Goal: Use online tool/utility: Utilize a website feature to perform a specific function

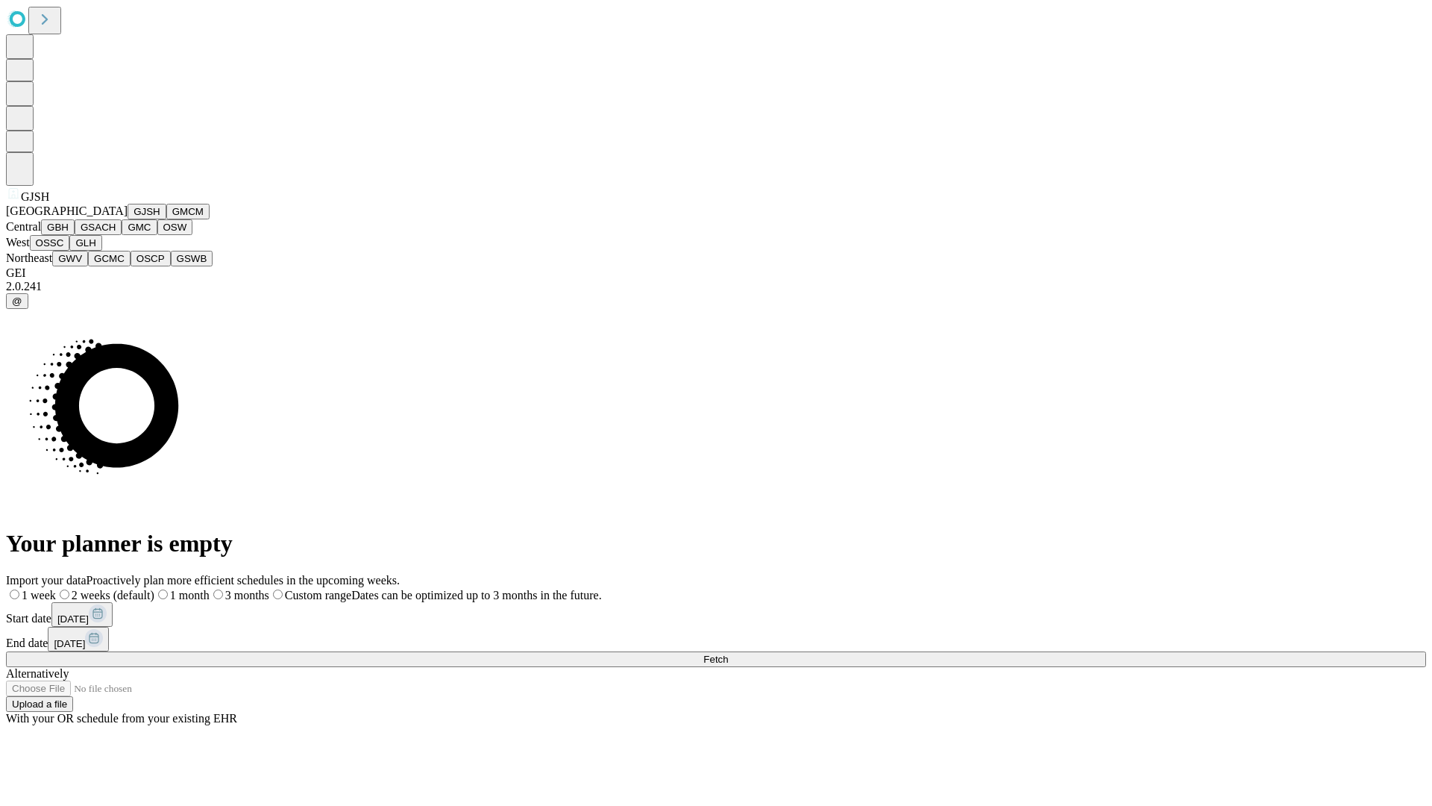
click at [128, 219] on button "GJSH" at bounding box center [147, 212] width 39 height 16
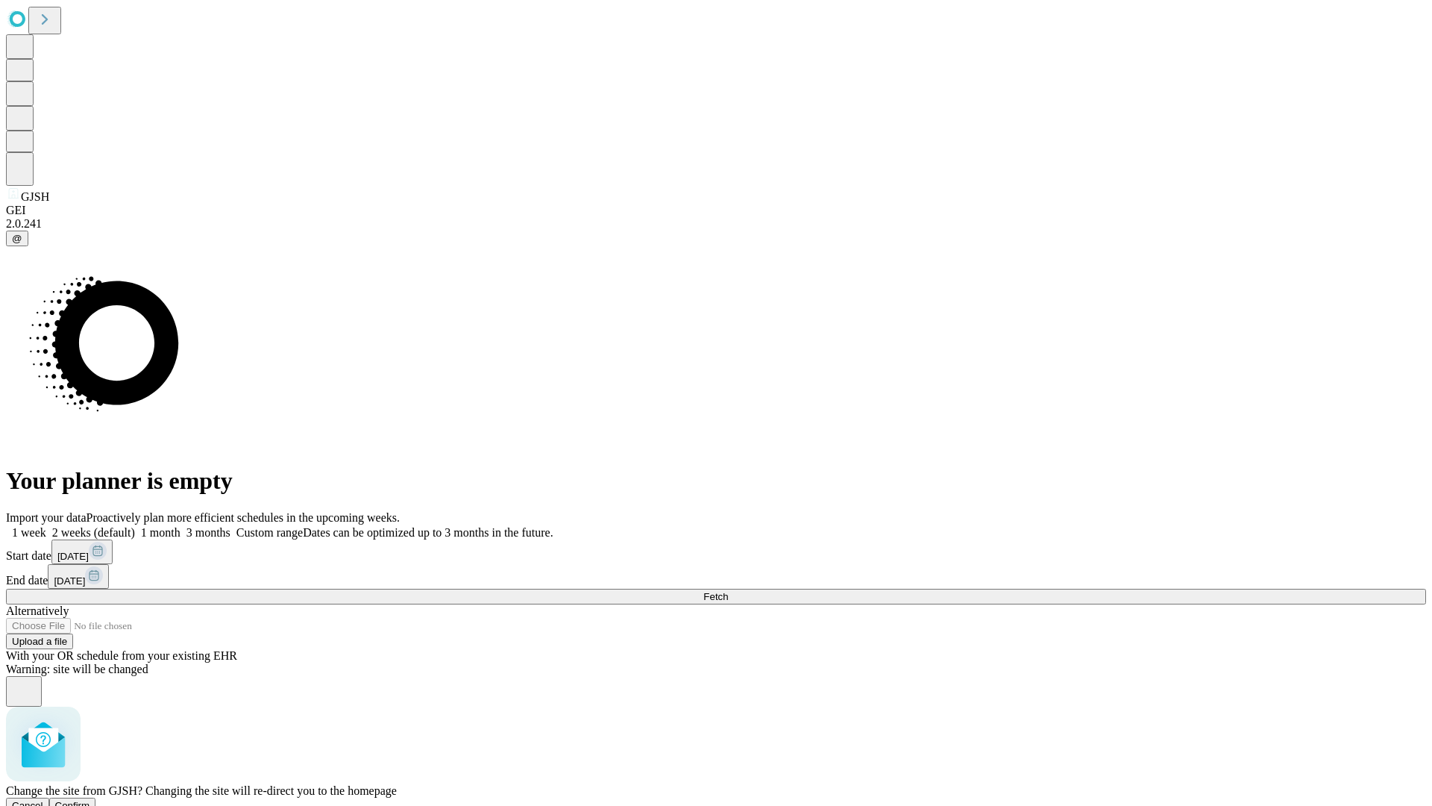
click at [90, 800] on span "Confirm" at bounding box center [72, 805] width 35 height 11
click at [181, 526] on label "1 month" at bounding box center [158, 532] width 46 height 13
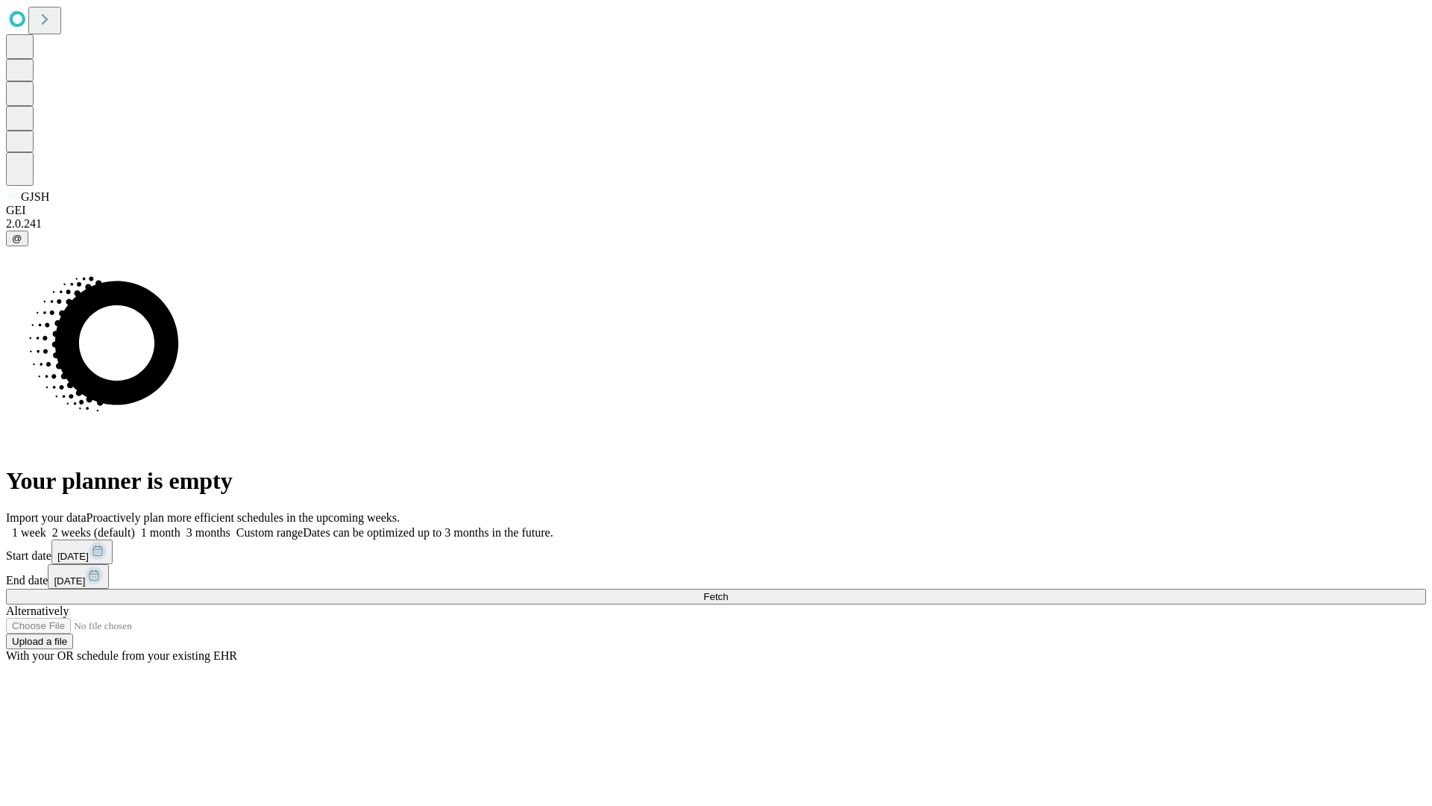
click at [728, 591] on span "Fetch" at bounding box center [715, 596] width 25 height 11
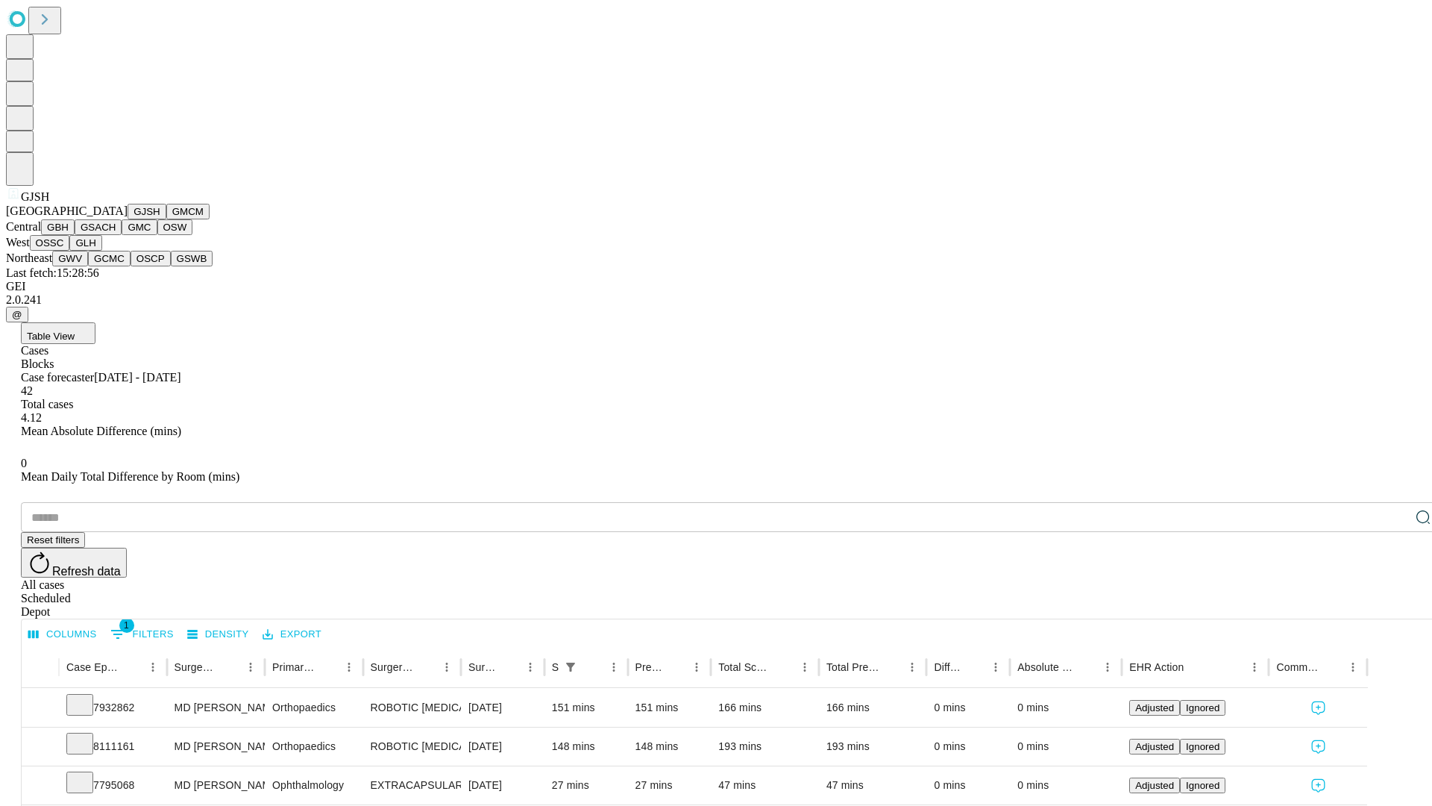
click at [166, 219] on button "GMCM" at bounding box center [187, 212] width 43 height 16
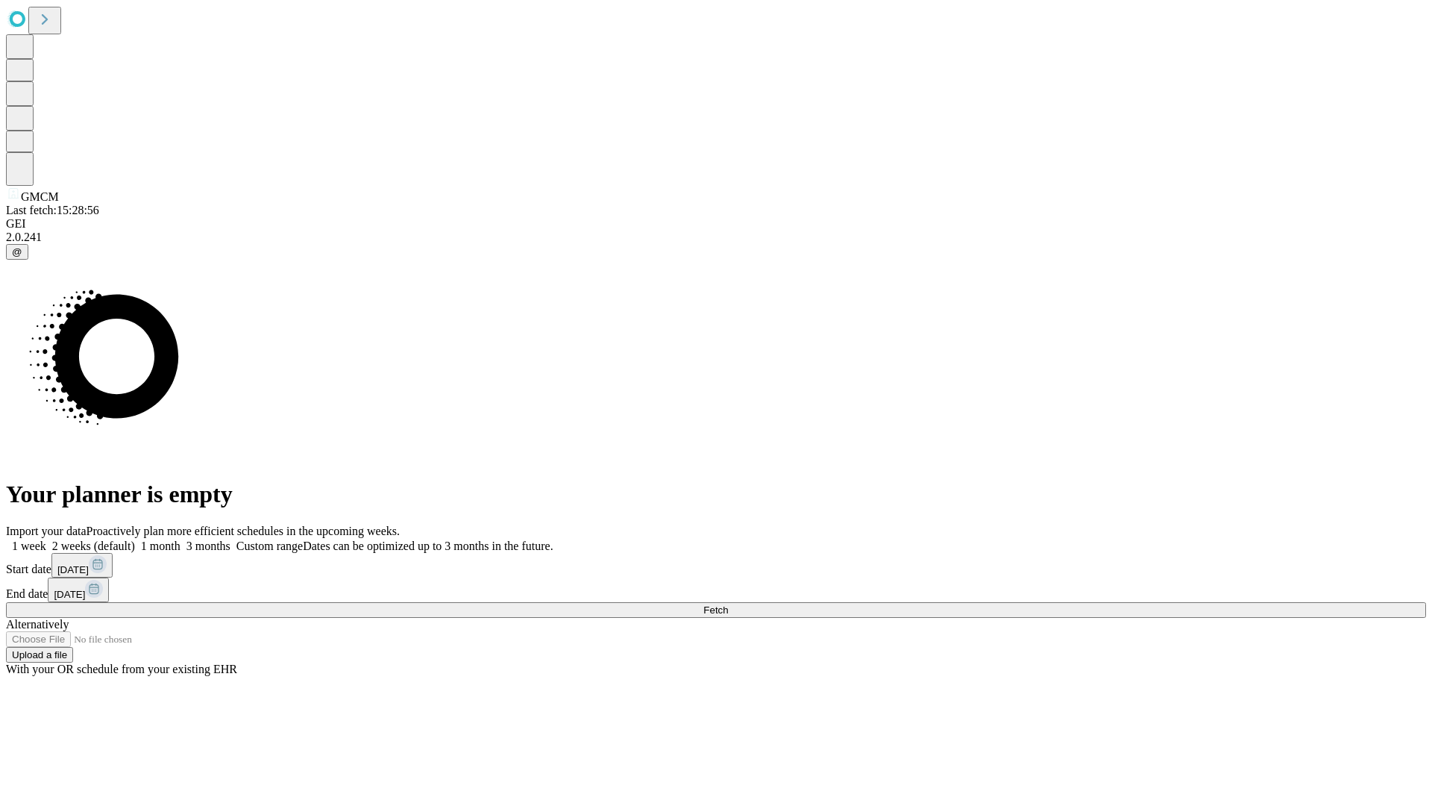
click at [181, 539] on label "1 month" at bounding box center [158, 545] width 46 height 13
click at [728, 604] on span "Fetch" at bounding box center [715, 609] width 25 height 11
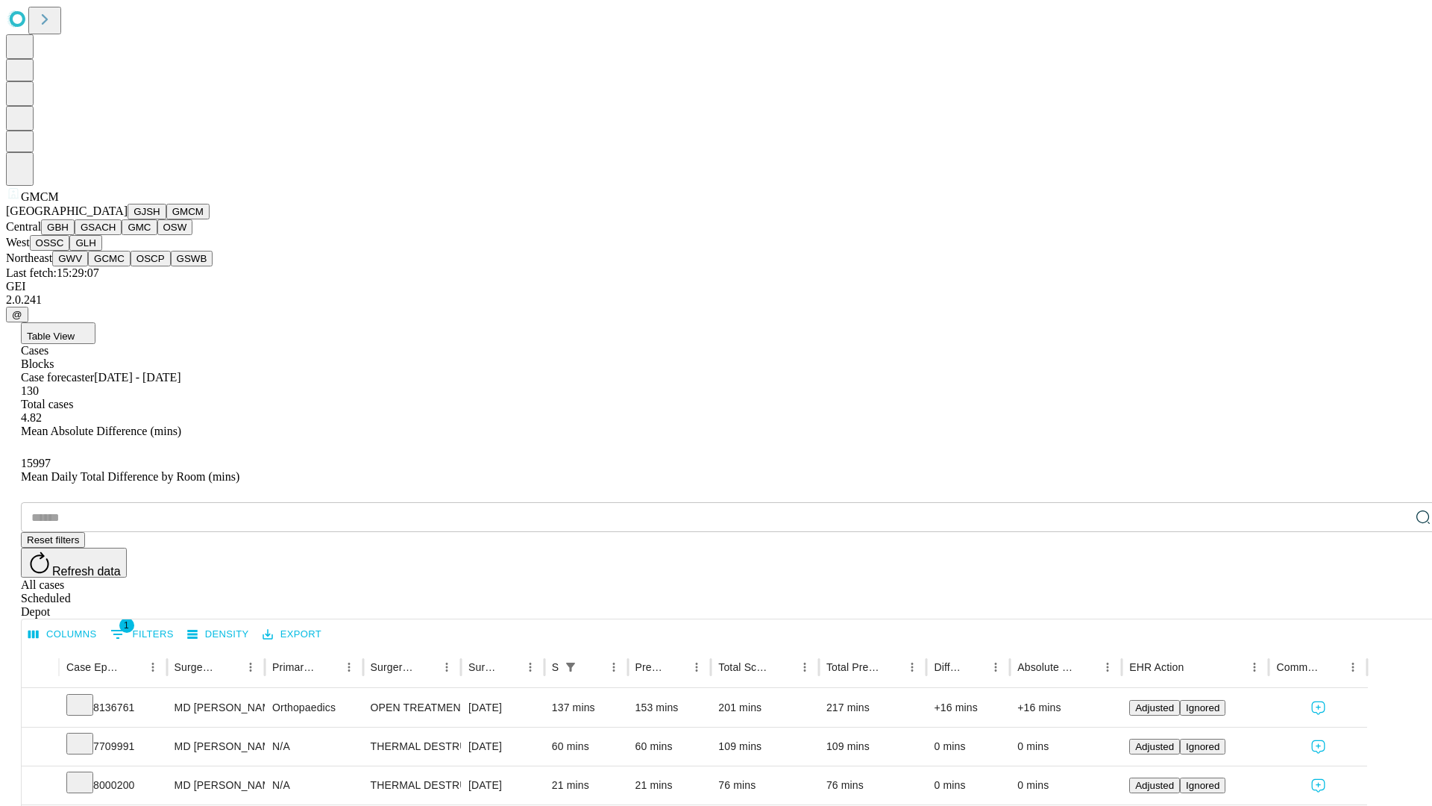
click at [75, 235] on button "GBH" at bounding box center [58, 227] width 34 height 16
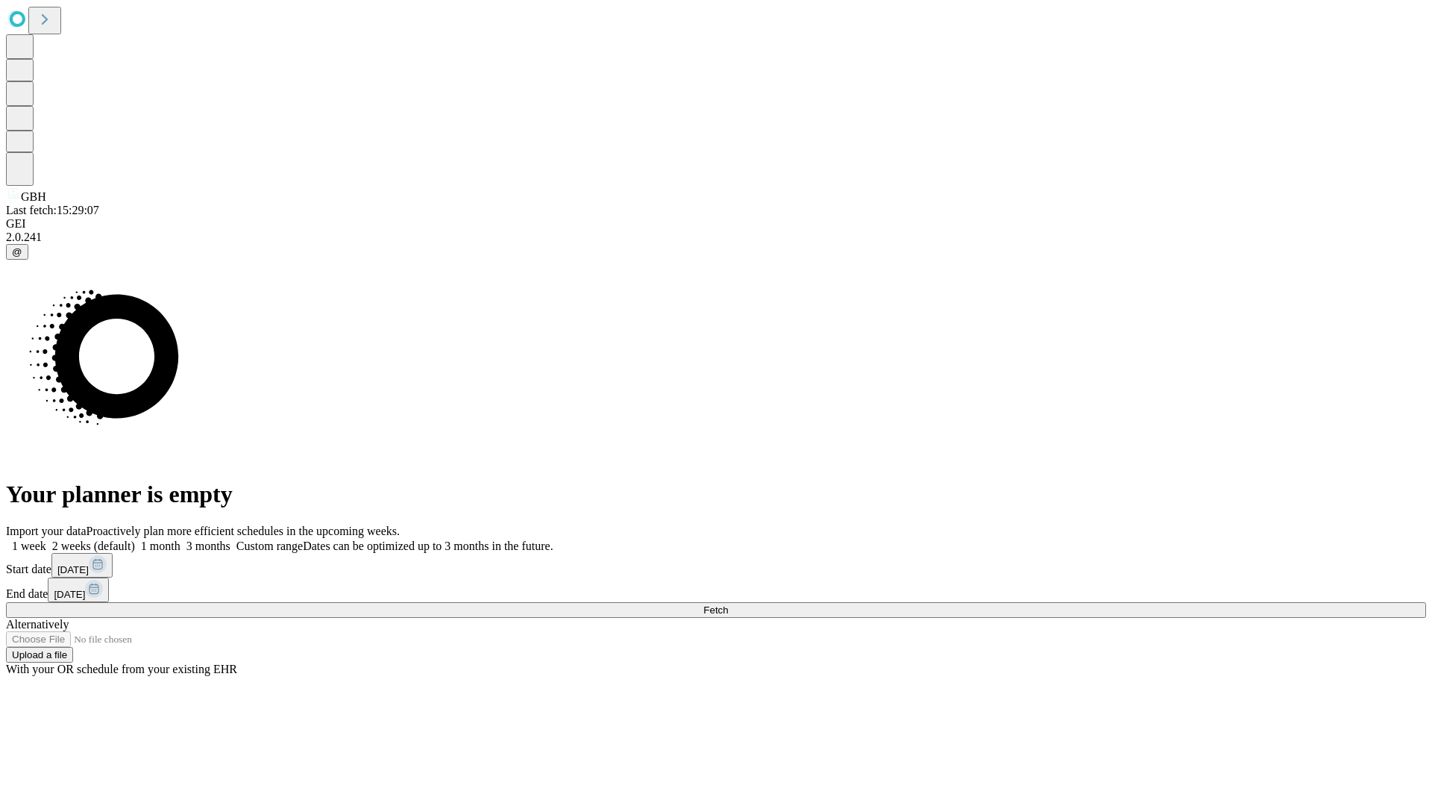
click at [181, 539] on label "1 month" at bounding box center [158, 545] width 46 height 13
click at [728, 604] on span "Fetch" at bounding box center [715, 609] width 25 height 11
click at [181, 539] on label "1 month" at bounding box center [158, 545] width 46 height 13
click at [728, 604] on span "Fetch" at bounding box center [715, 609] width 25 height 11
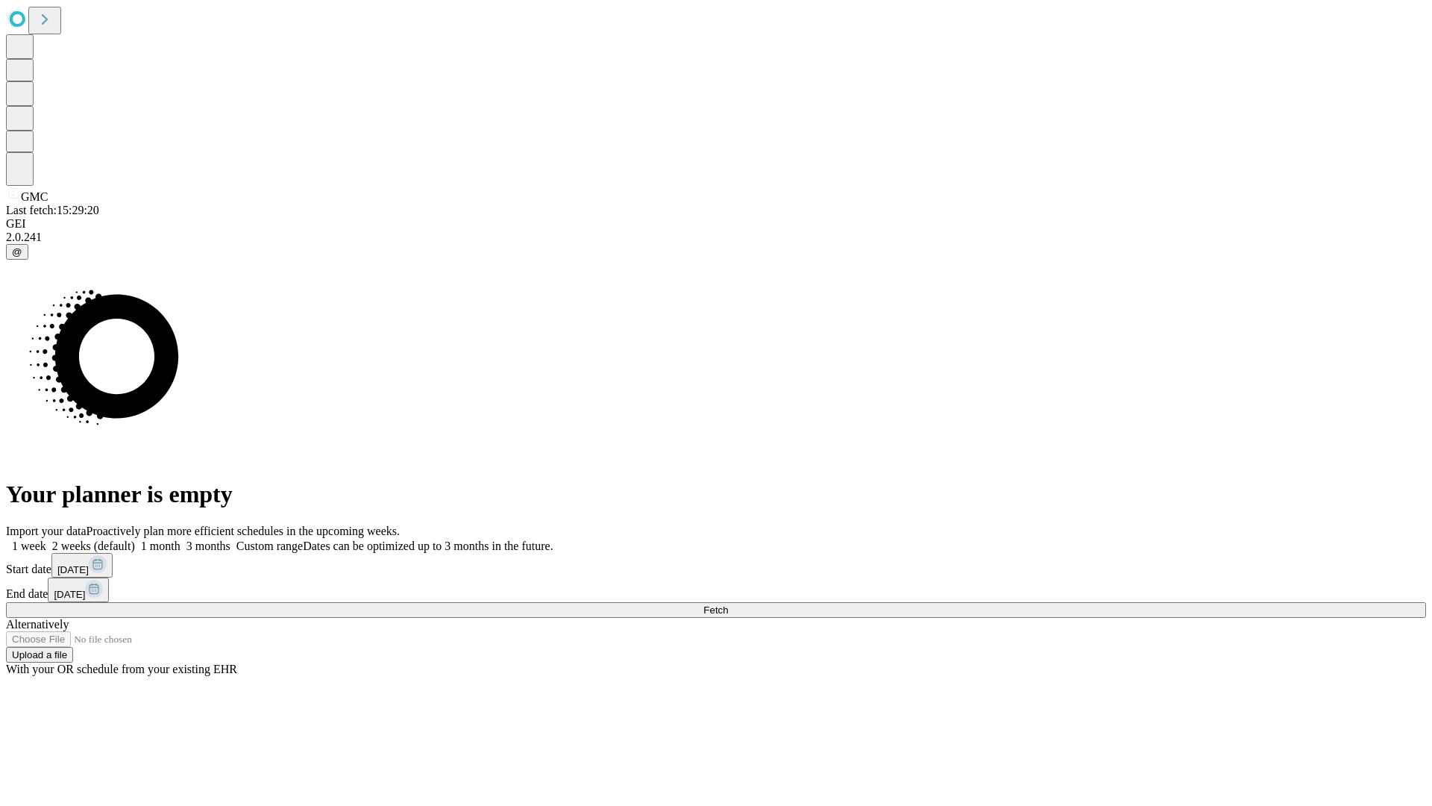
click at [181, 539] on label "1 month" at bounding box center [158, 545] width 46 height 13
click at [728, 604] on span "Fetch" at bounding box center [715, 609] width 25 height 11
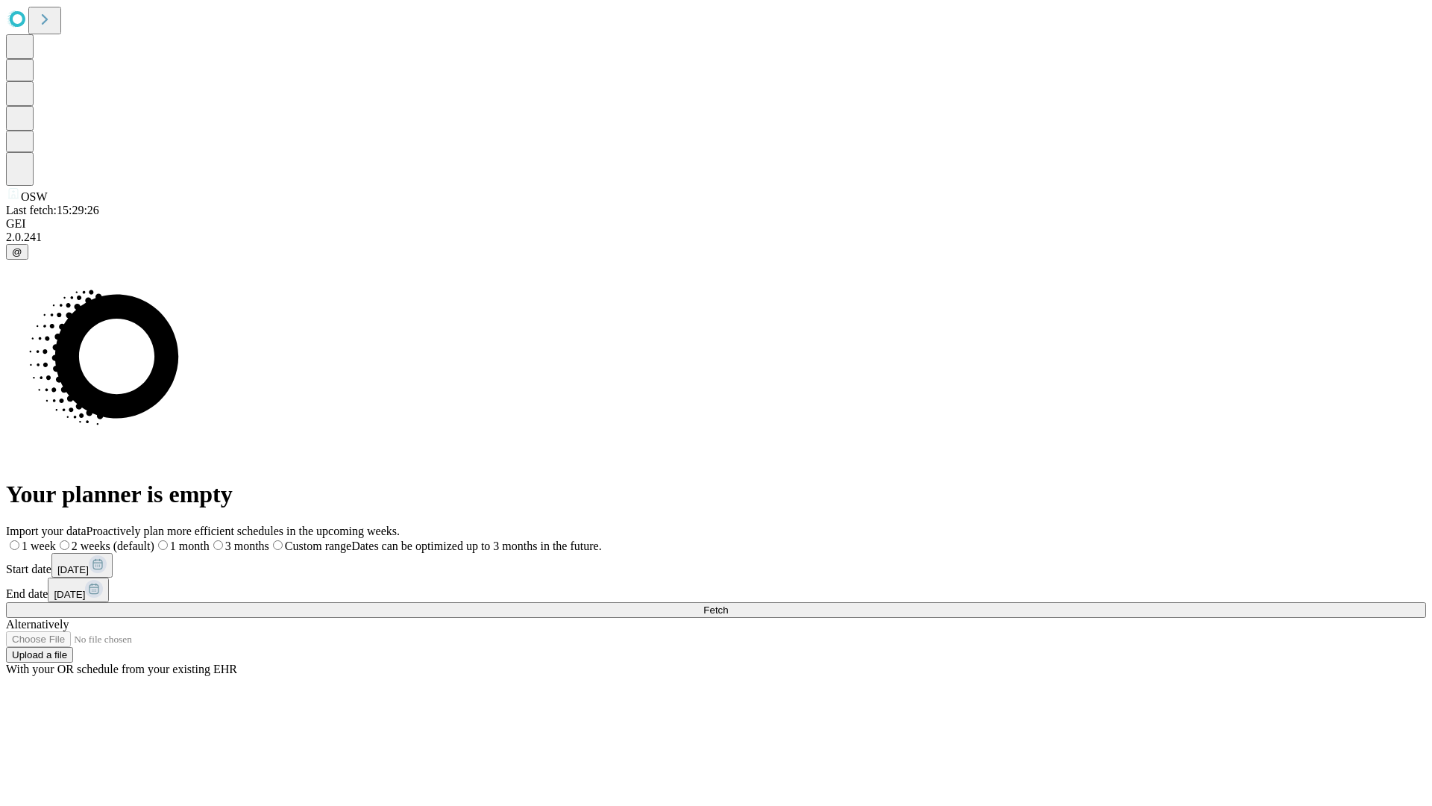
click at [210, 539] on label "1 month" at bounding box center [181, 545] width 55 height 13
click at [728, 604] on span "Fetch" at bounding box center [715, 609] width 25 height 11
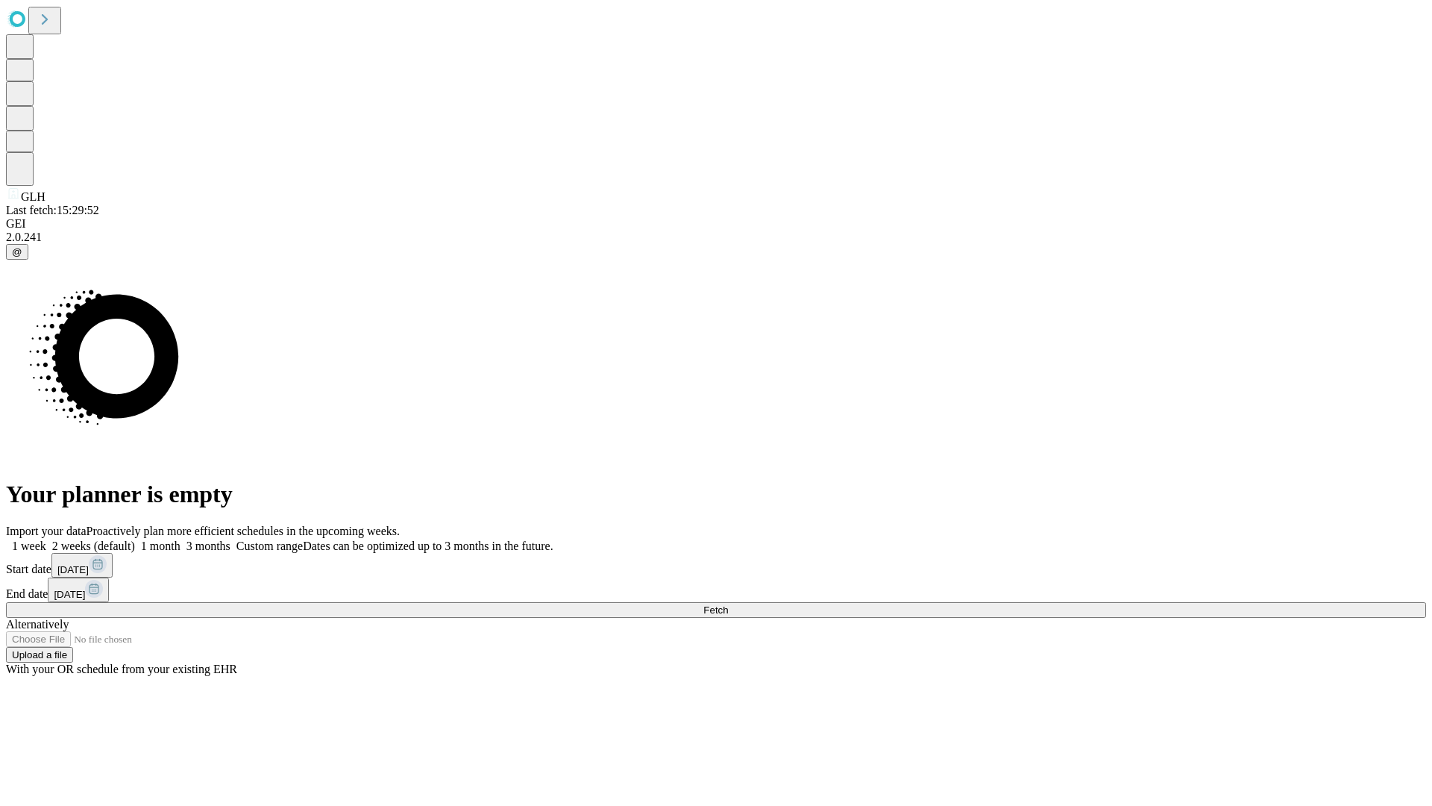
click at [181, 539] on label "1 month" at bounding box center [158, 545] width 46 height 13
click at [728, 604] on span "Fetch" at bounding box center [715, 609] width 25 height 11
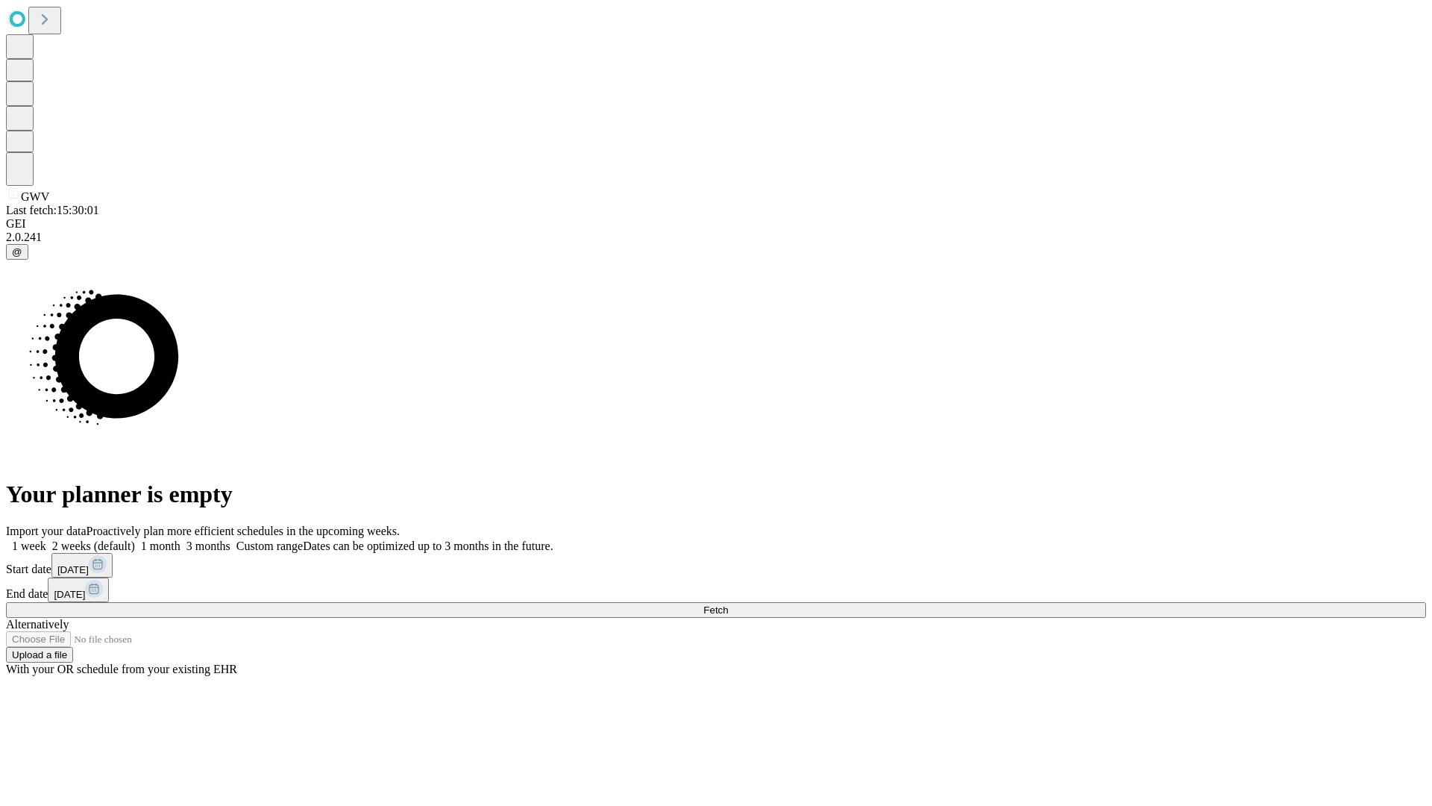
click at [181, 539] on label "1 month" at bounding box center [158, 545] width 46 height 13
click at [728, 604] on span "Fetch" at bounding box center [715, 609] width 25 height 11
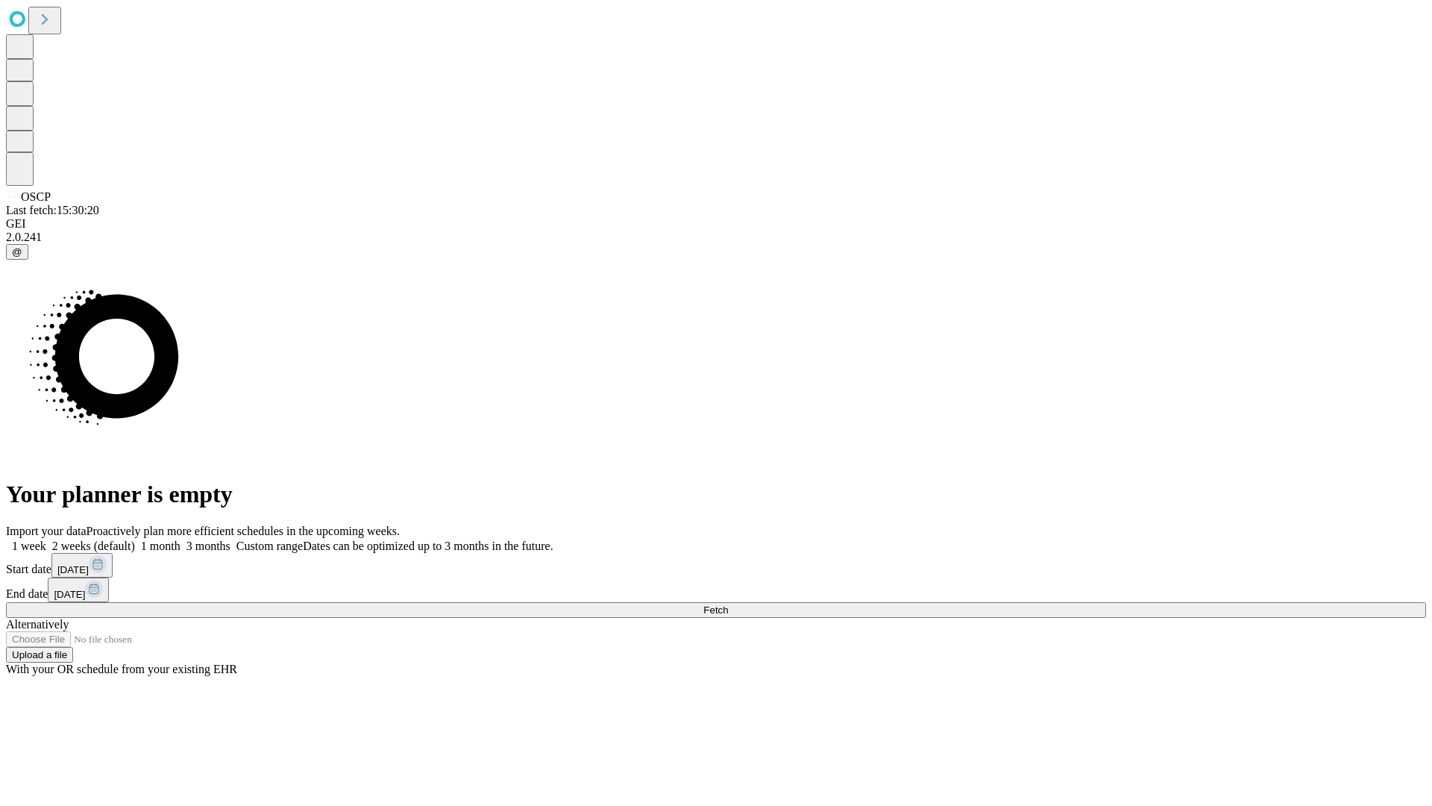
click at [181, 539] on label "1 month" at bounding box center [158, 545] width 46 height 13
click at [728, 604] on span "Fetch" at bounding box center [715, 609] width 25 height 11
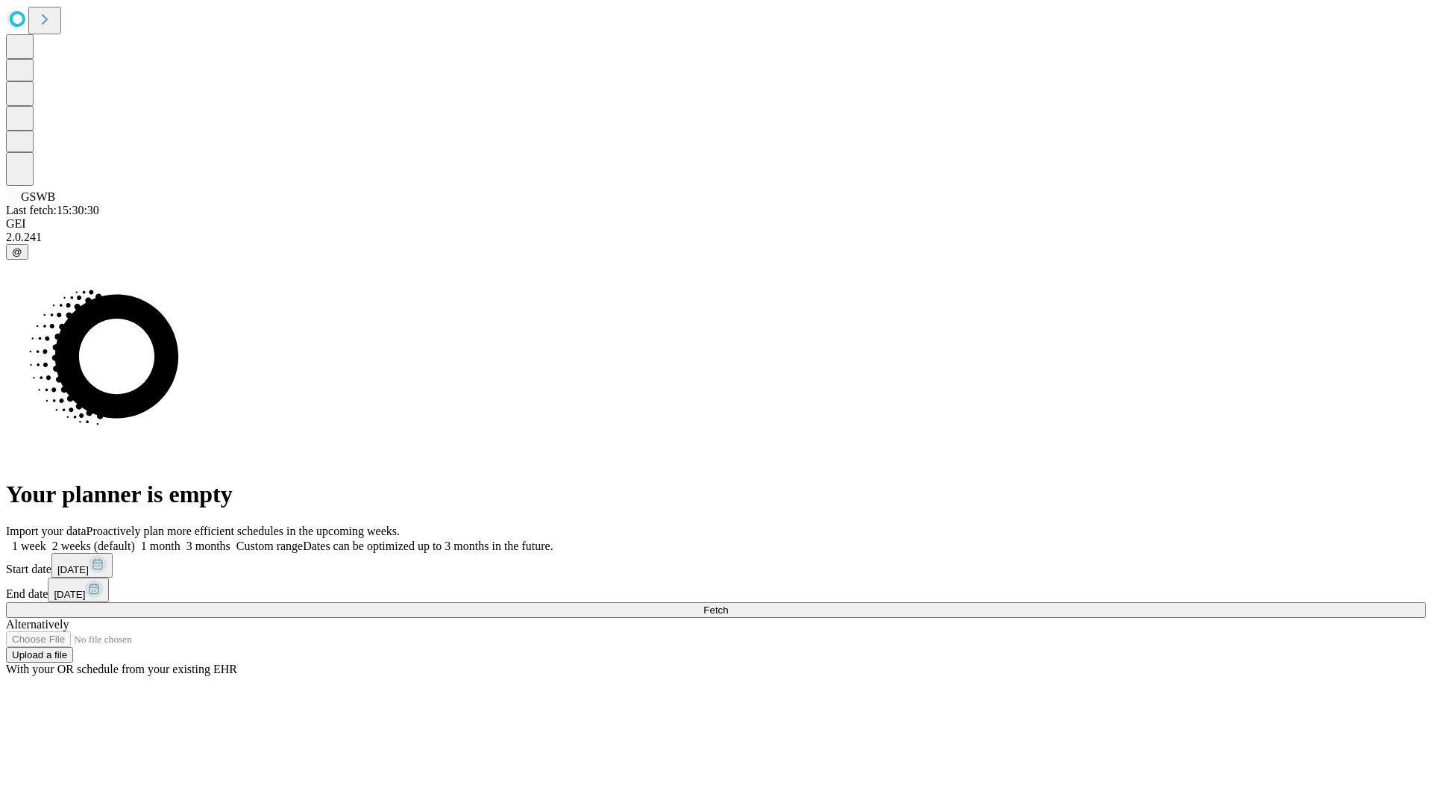
click at [181, 539] on label "1 month" at bounding box center [158, 545] width 46 height 13
click at [728, 604] on span "Fetch" at bounding box center [715, 609] width 25 height 11
